Goal: Information Seeking & Learning: Find specific fact

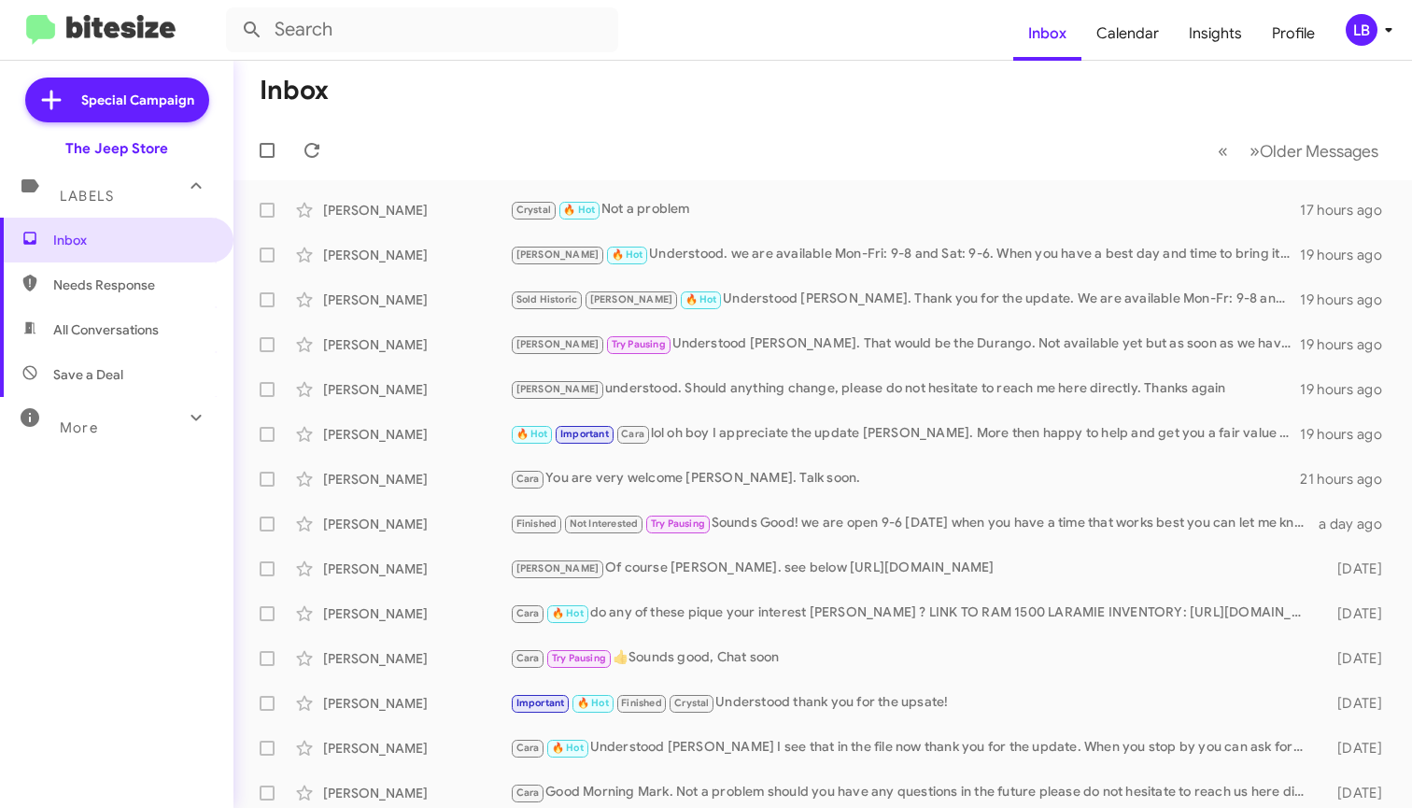
click at [434, 54] on mat-toolbar "Inbox Calendar Insights Profile LB" at bounding box center [706, 30] width 1412 height 60
click at [429, 41] on input "text" at bounding box center [422, 29] width 392 height 45
type input "9084157794"
click at [252, 30] on button at bounding box center [251, 29] width 37 height 37
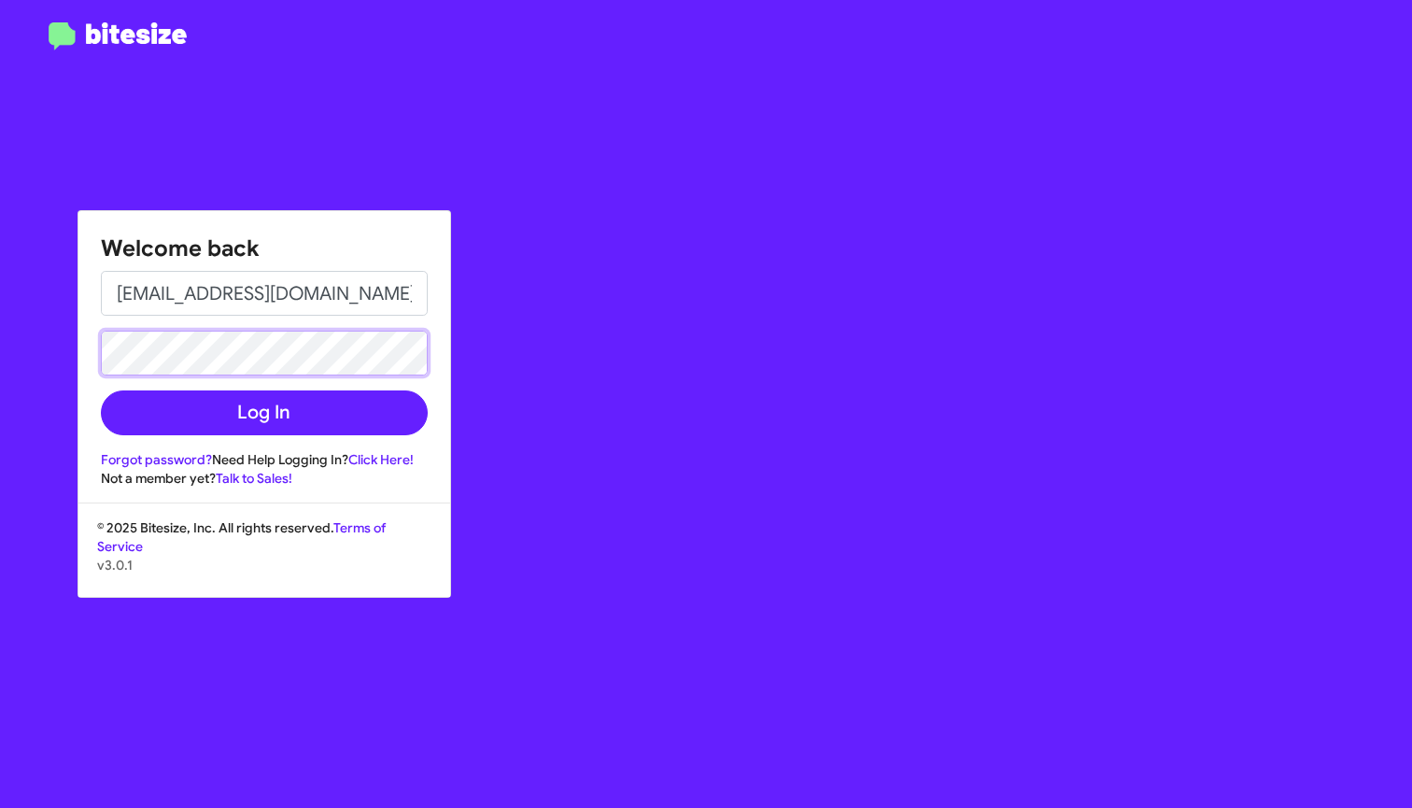
click at [263, 413] on button "Log In" at bounding box center [264, 412] width 327 height 45
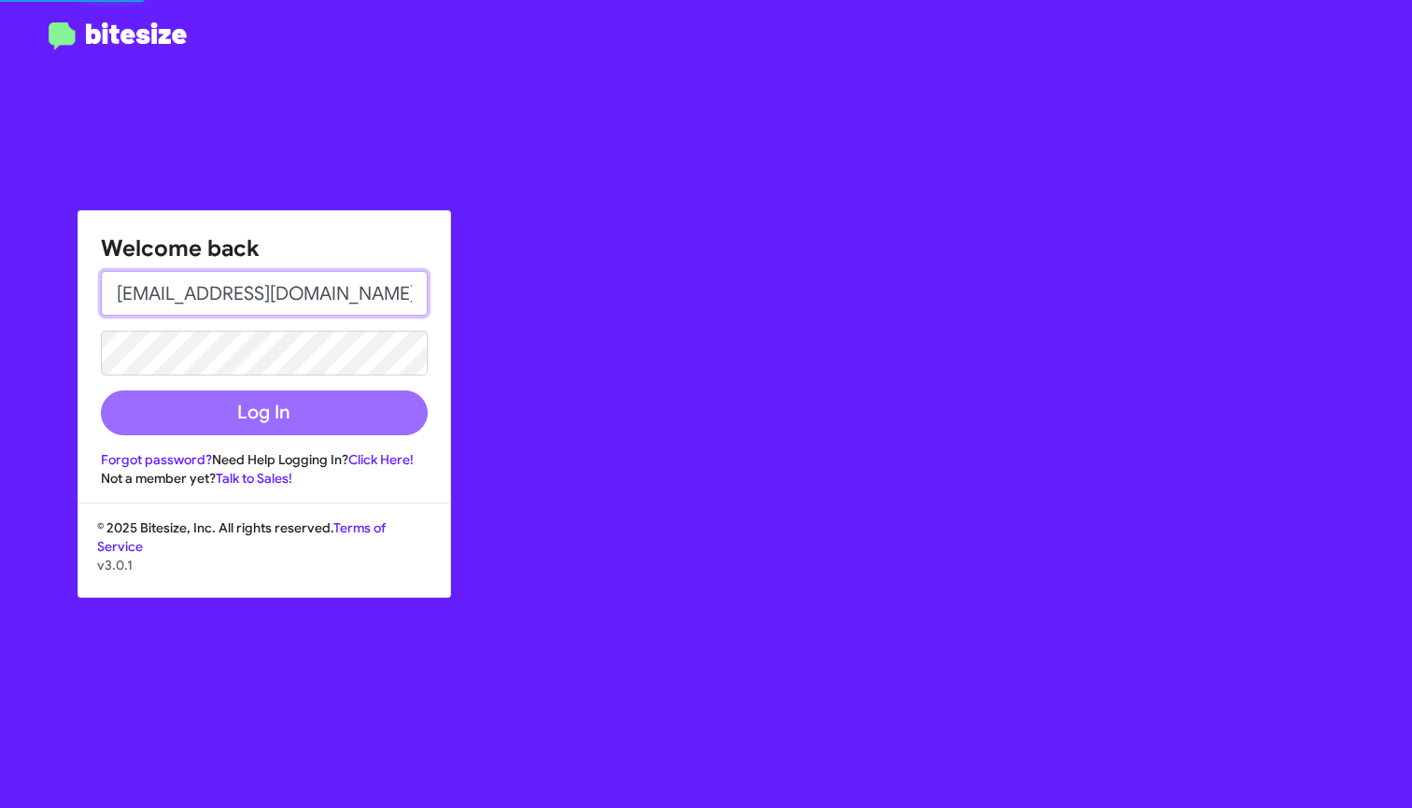
click at [367, 297] on input "[EMAIL_ADDRESS][DOMAIN_NAME]" at bounding box center [264, 293] width 327 height 45
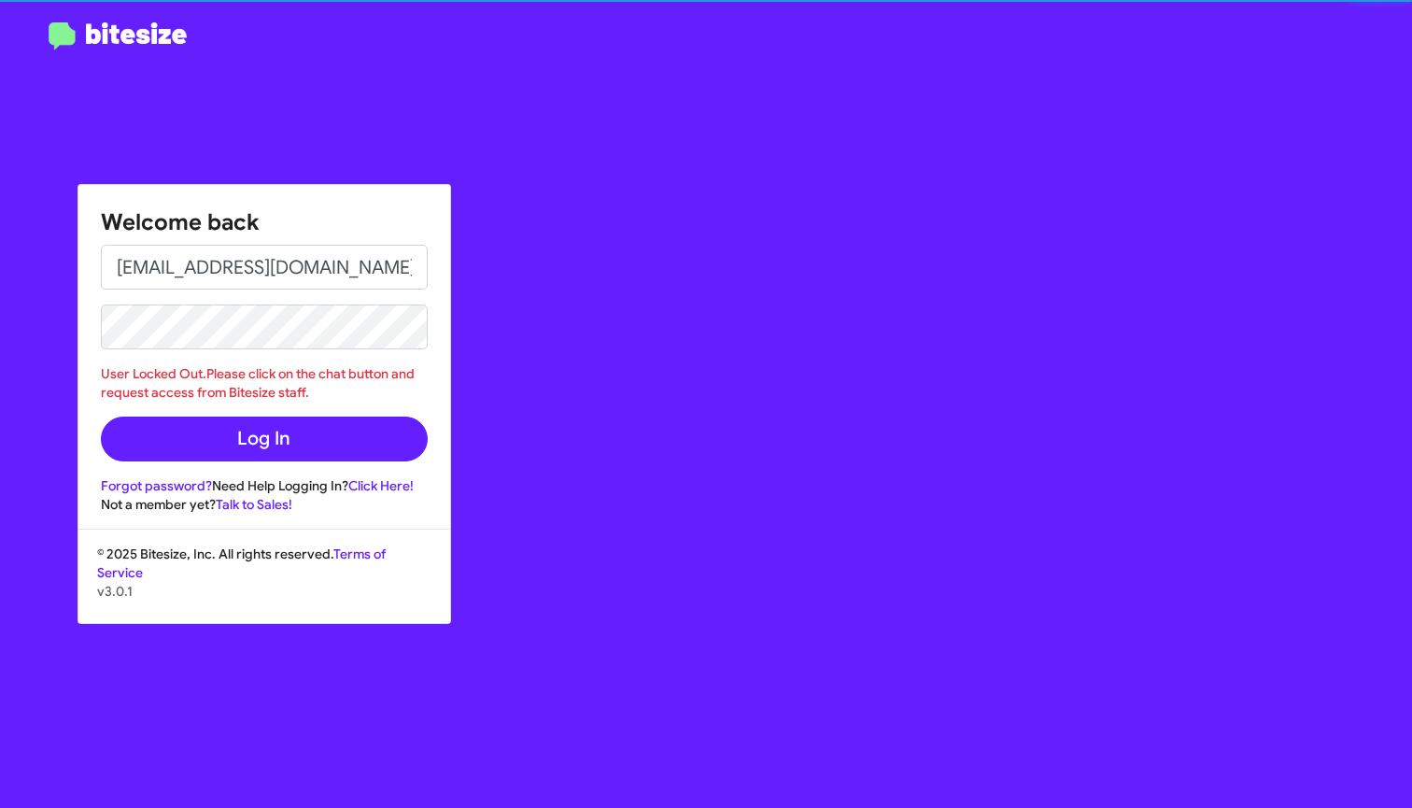
drag, startPoint x: 323, startPoint y: 296, endPoint x: 215, endPoint y: 290, distance: 108.4
click at [216, 291] on form "[EMAIL_ADDRESS][DOMAIN_NAME] User Locked Out.Please click on the chat button an…" at bounding box center [264, 353] width 327 height 217
click at [210, 272] on input "[EMAIL_ADDRESS][DOMAIN_NAME]" at bounding box center [264, 267] width 327 height 45
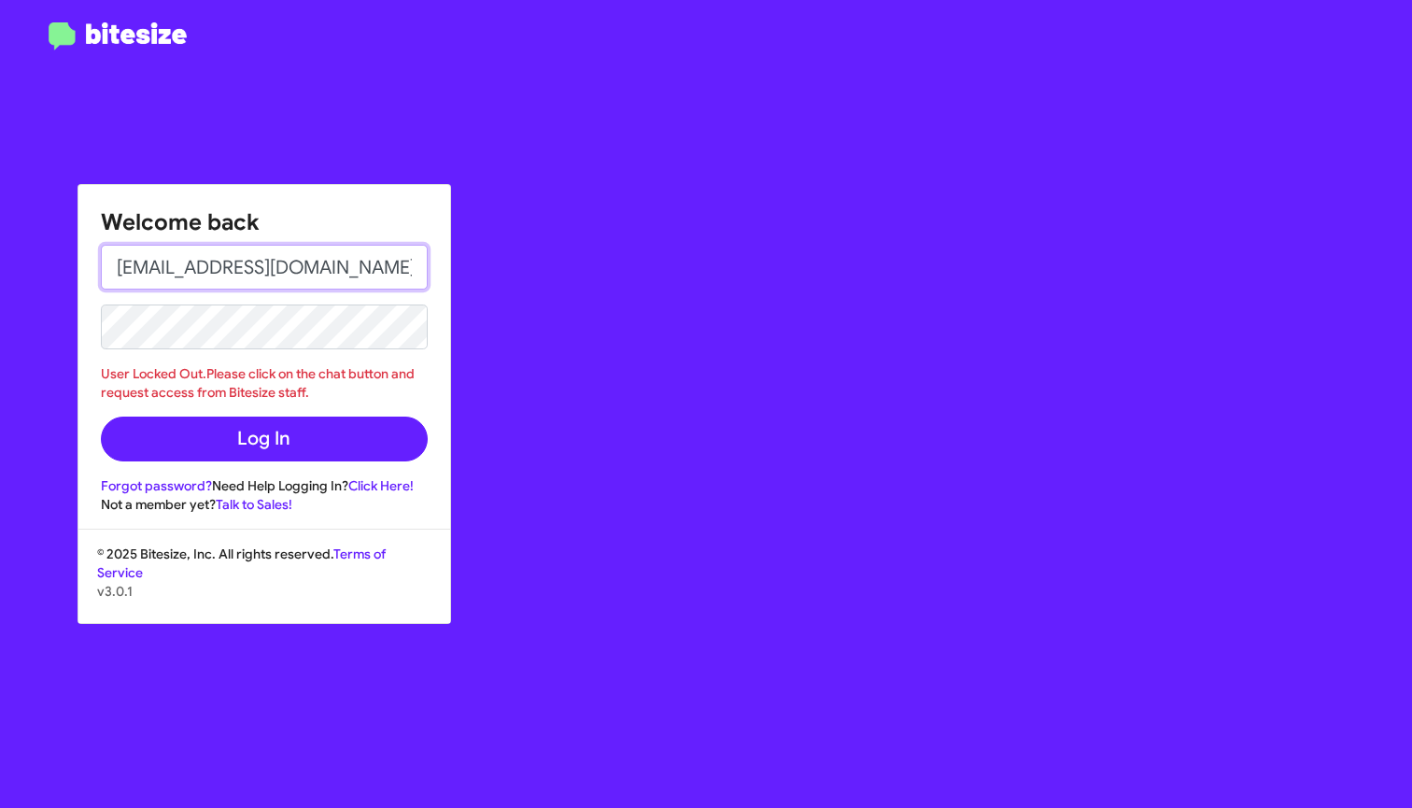
drag, startPoint x: 214, startPoint y: 265, endPoint x: 313, endPoint y: 260, distance: 99.1
click at [313, 260] on input "[EMAIL_ADDRESS][DOMAIN_NAME]" at bounding box center [264, 267] width 327 height 45
type input "[EMAIL_ADDRESS][DOMAIN_NAME]"
click at [263, 439] on button "Log In" at bounding box center [264, 438] width 327 height 45
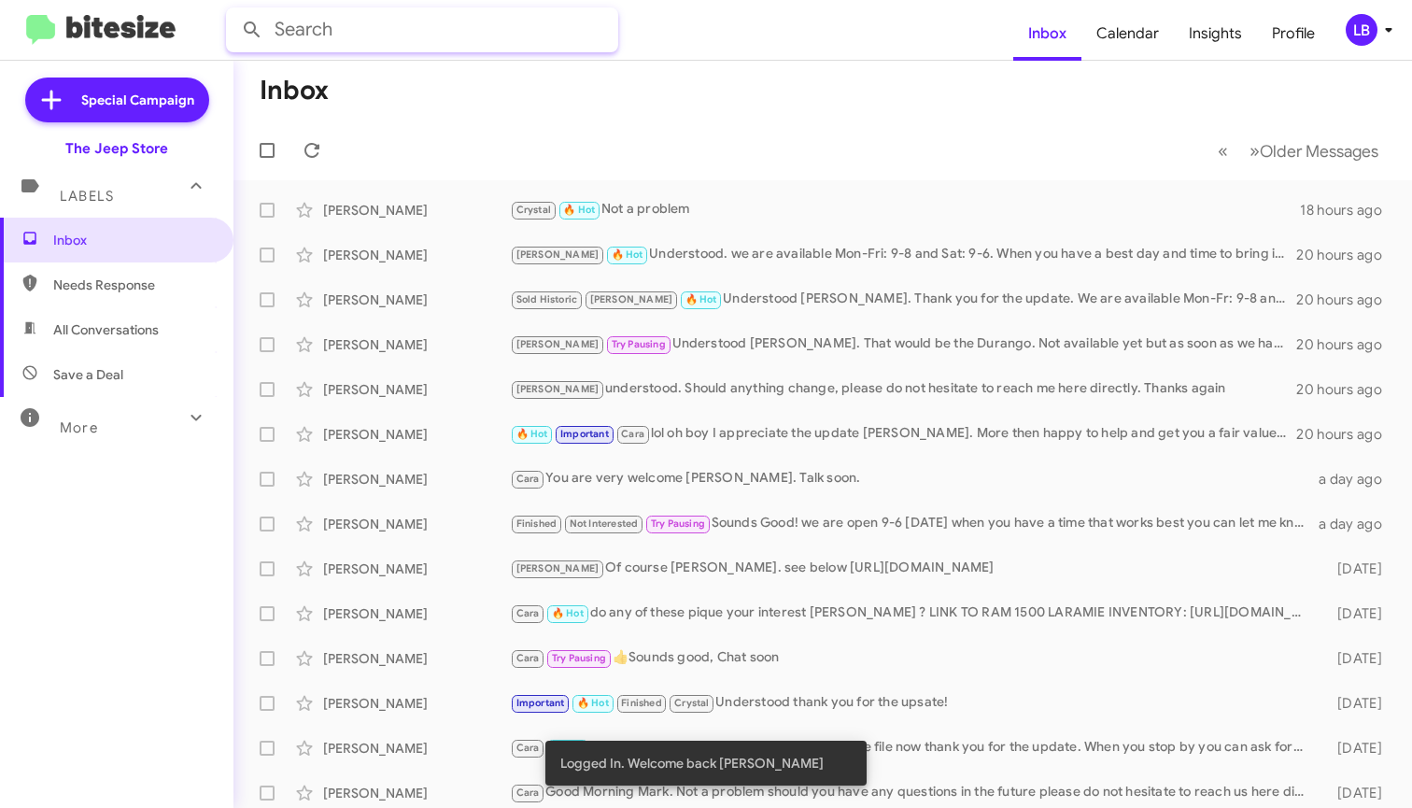
click at [503, 40] on input "text" at bounding box center [422, 29] width 392 height 45
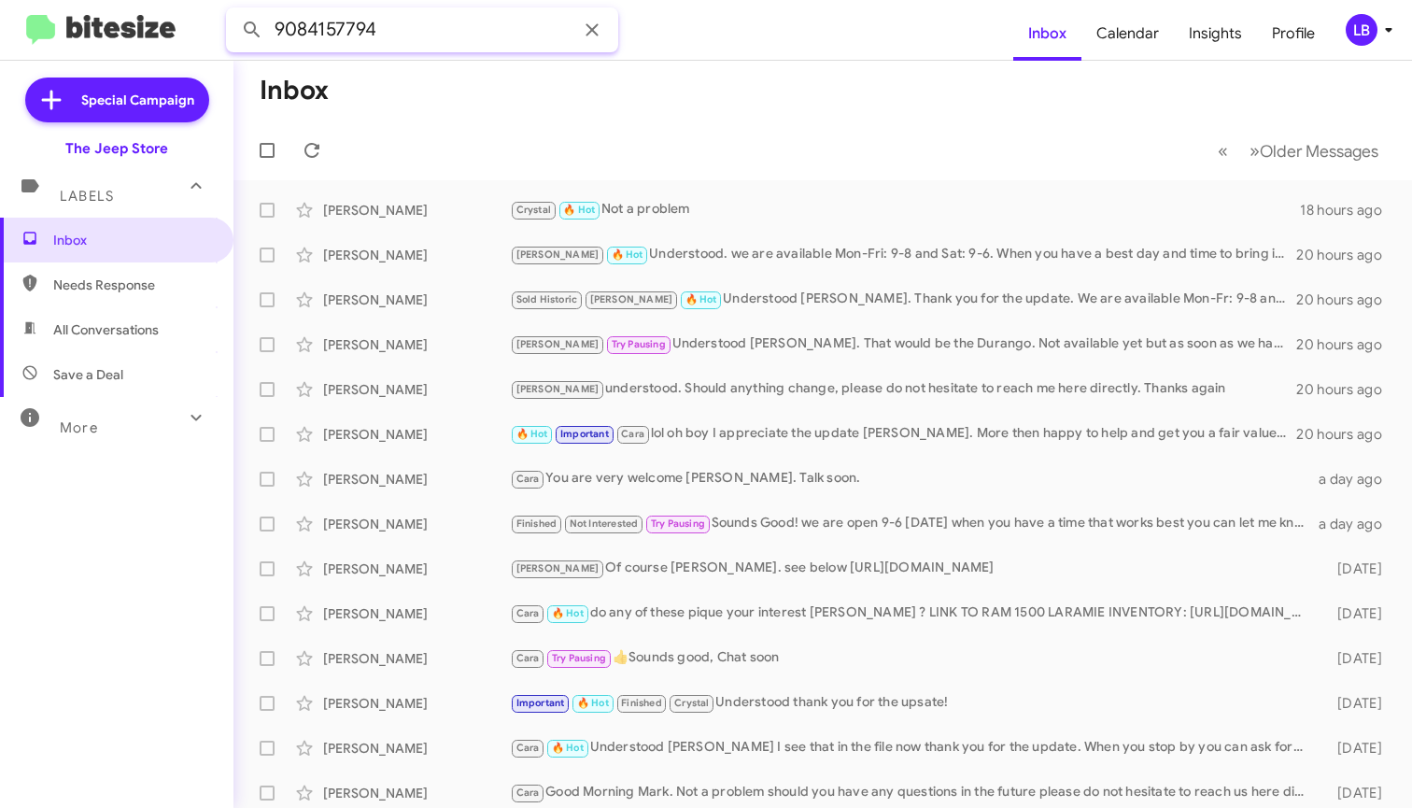
type input "9084157794"
click at [252, 30] on button at bounding box center [251, 29] width 37 height 37
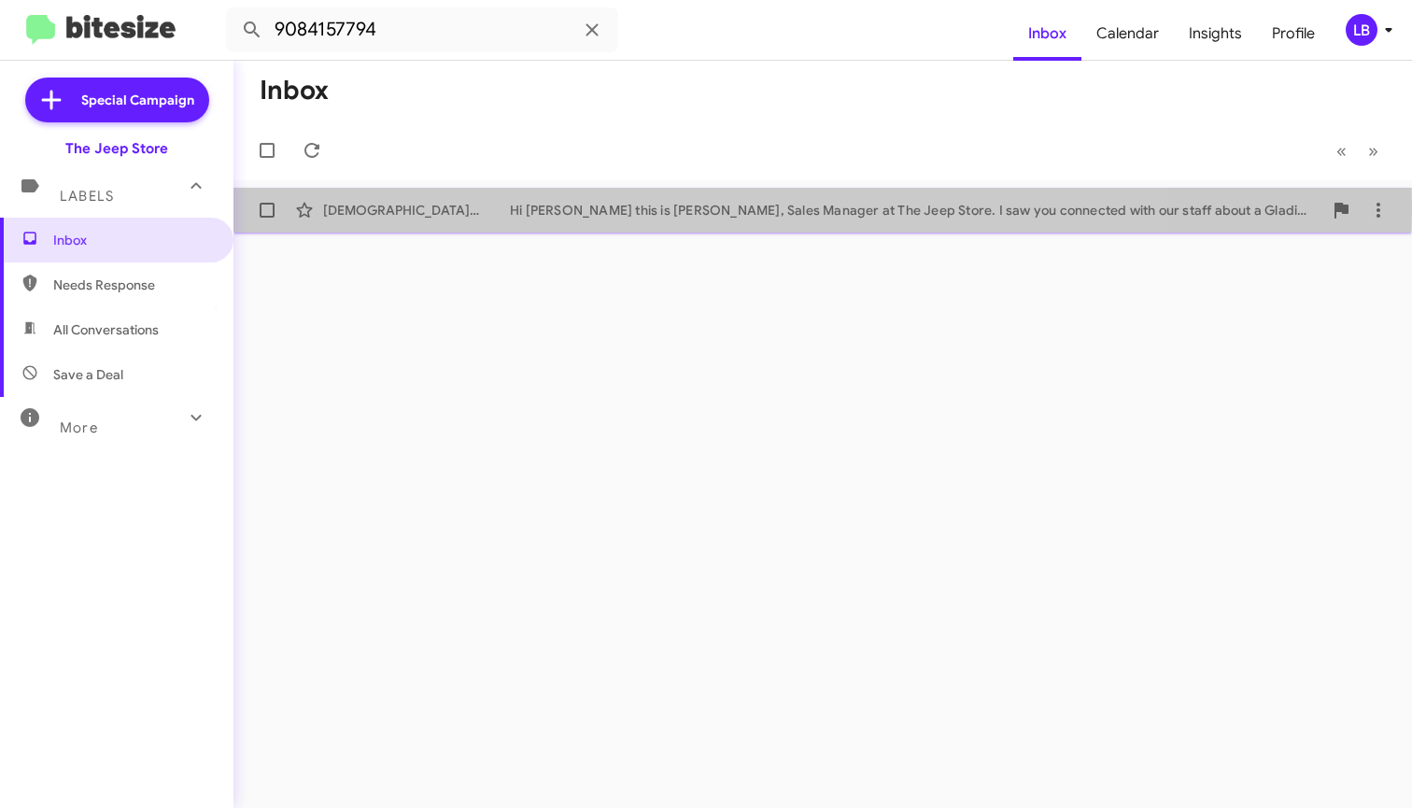
click at [578, 208] on div "Hi [PERSON_NAME] this is [PERSON_NAME], Sales Manager at The Jeep Store. I saw …" at bounding box center [916, 210] width 812 height 19
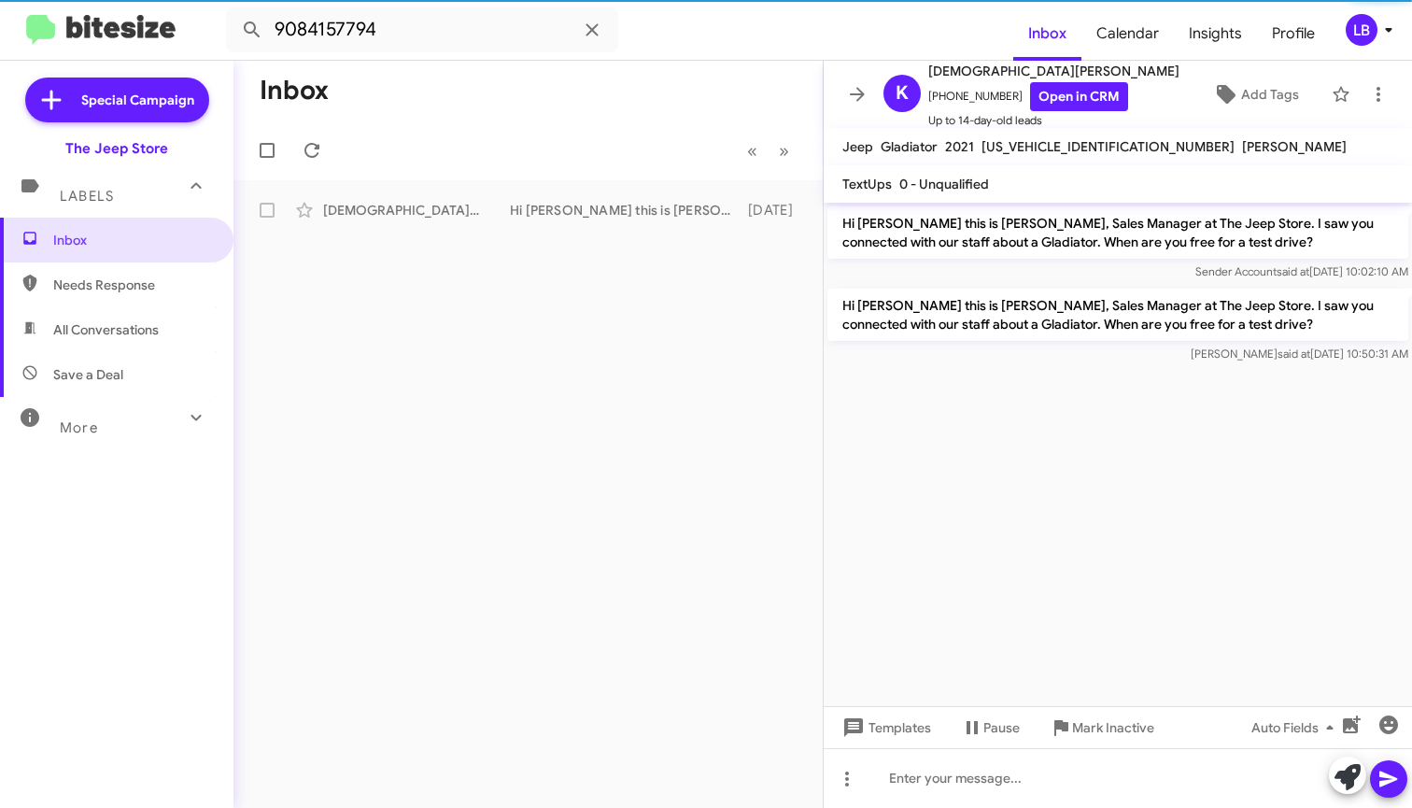
click at [1021, 398] on cdk-virtual-scroll-viewport "Hi [PERSON_NAME] this is [PERSON_NAME], Sales Manager at The Jeep Store. I saw …" at bounding box center [1117, 454] width 588 height 503
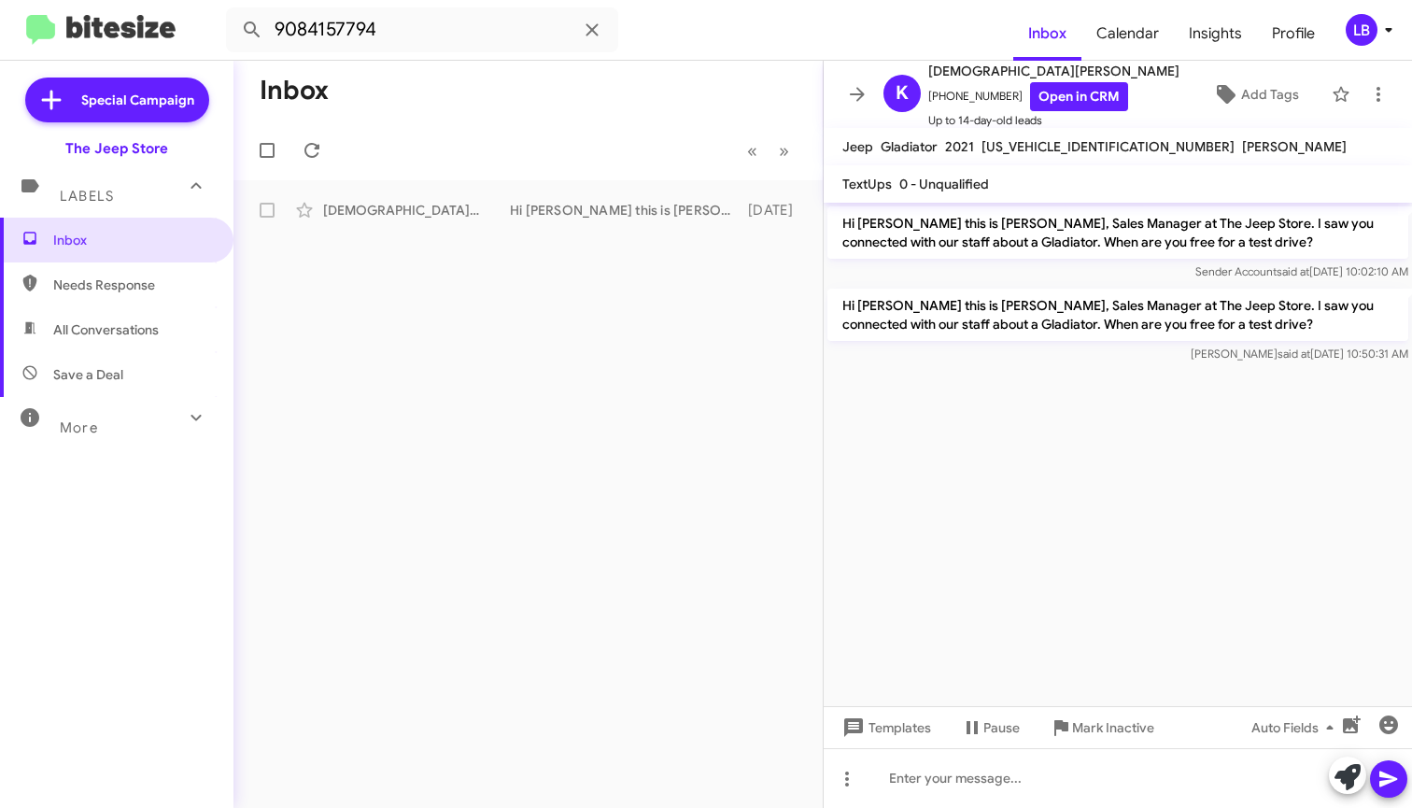
click at [1045, 276] on div "Sender Account said at [DATE] 10:02:10 AM" at bounding box center [1117, 271] width 581 height 19
drag, startPoint x: 555, startPoint y: 99, endPoint x: 541, endPoint y: 93, distance: 15.1
click at [555, 99] on mat-toolbar-row "Inbox" at bounding box center [527, 91] width 589 height 60
click at [416, 33] on input "9084157794" at bounding box center [422, 29] width 392 height 45
click at [66, 25] on mat-toolbar "9084157794 Inbox Calendar Insights Profile LB" at bounding box center [706, 30] width 1412 height 60
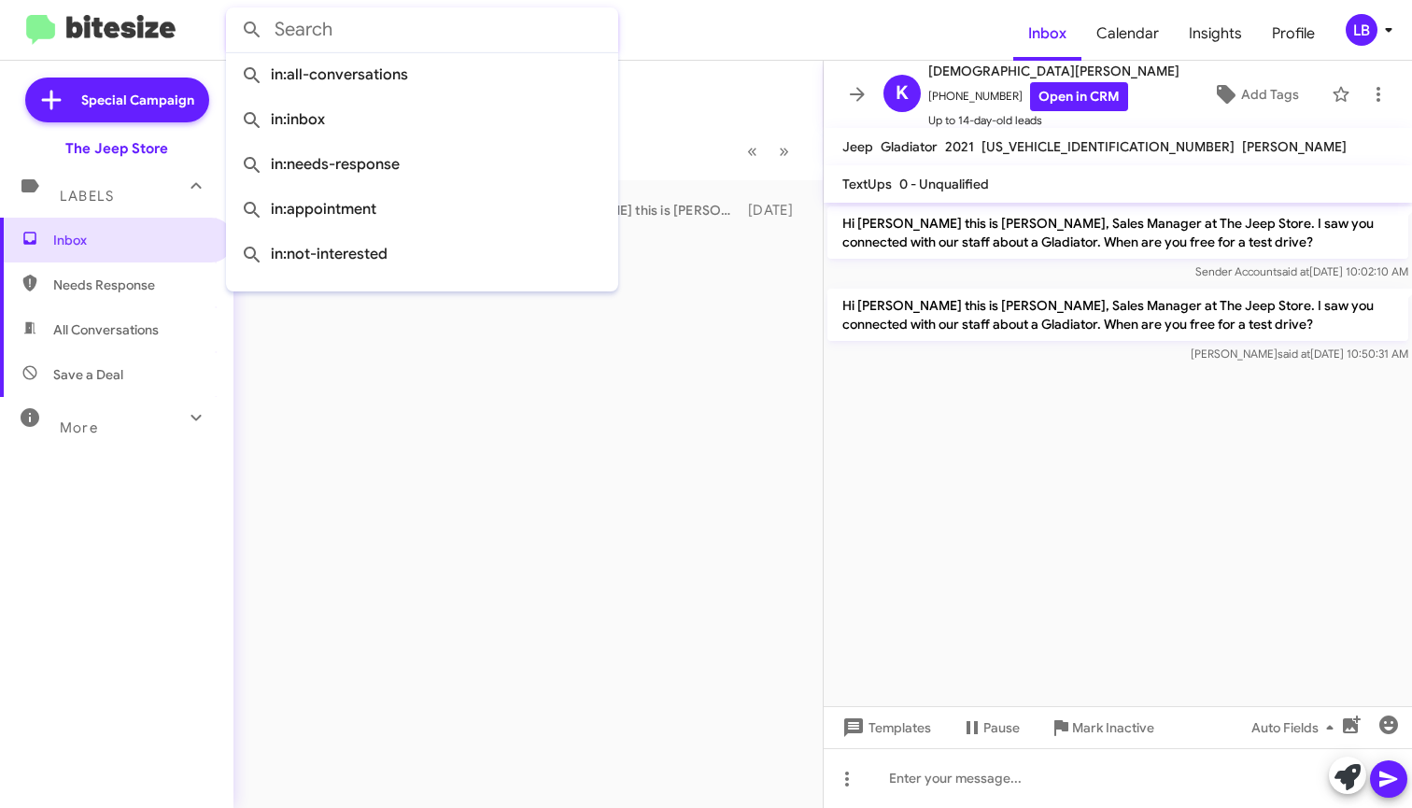
click at [252, 30] on button at bounding box center [251, 29] width 37 height 37
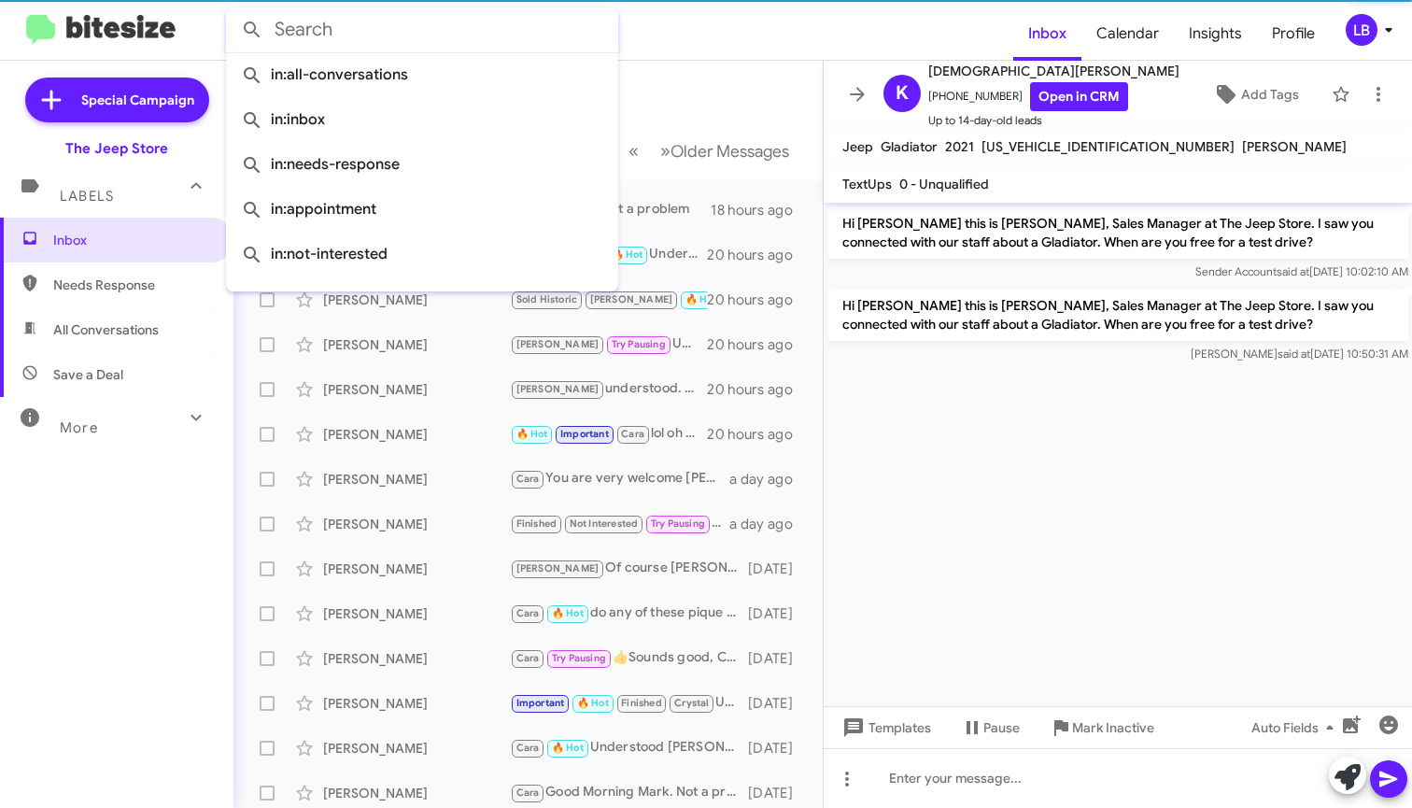
click at [730, 97] on mat-toolbar-row "Inbox" at bounding box center [527, 91] width 589 height 60
